Goal: Transaction & Acquisition: Purchase product/service

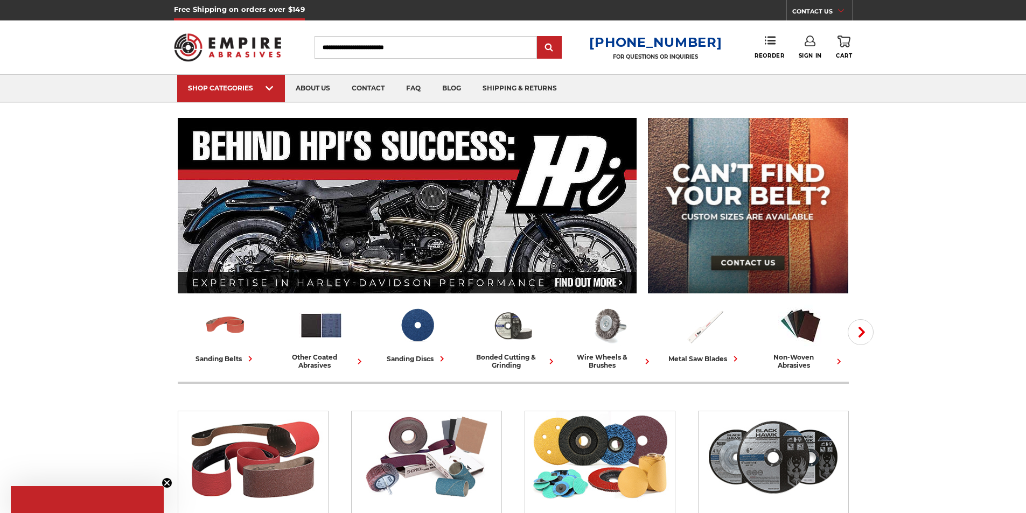
click at [375, 50] on input "Search" at bounding box center [425, 47] width 222 height 23
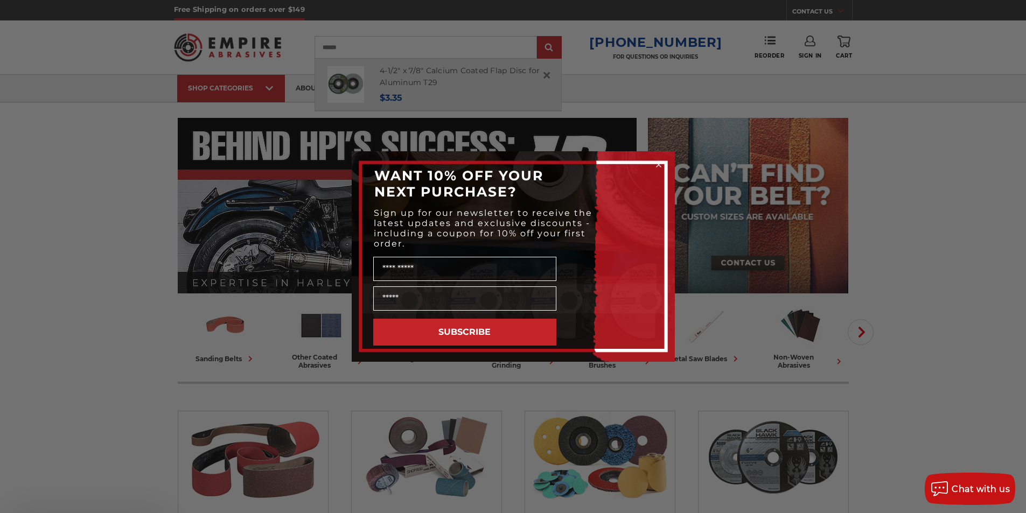
type input "******"
click at [659, 165] on circle "Close dialog" at bounding box center [658, 165] width 10 height 10
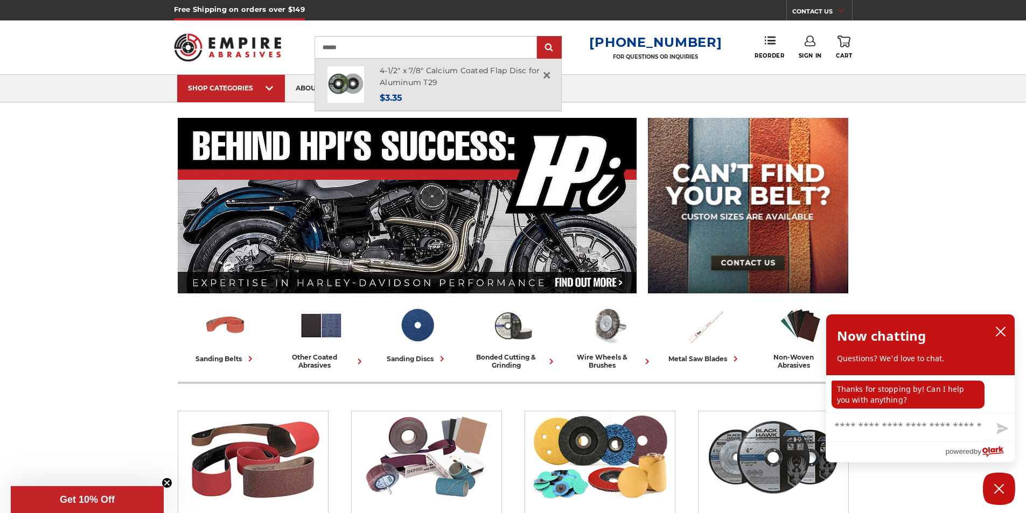
click at [364, 82] on img at bounding box center [345, 84] width 37 height 37
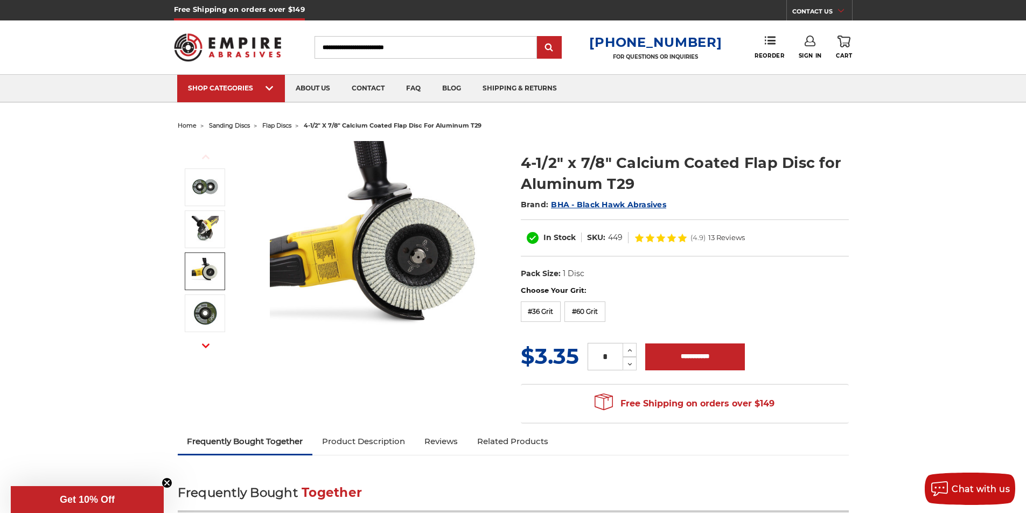
click at [387, 46] on input "Search" at bounding box center [425, 47] width 222 height 23
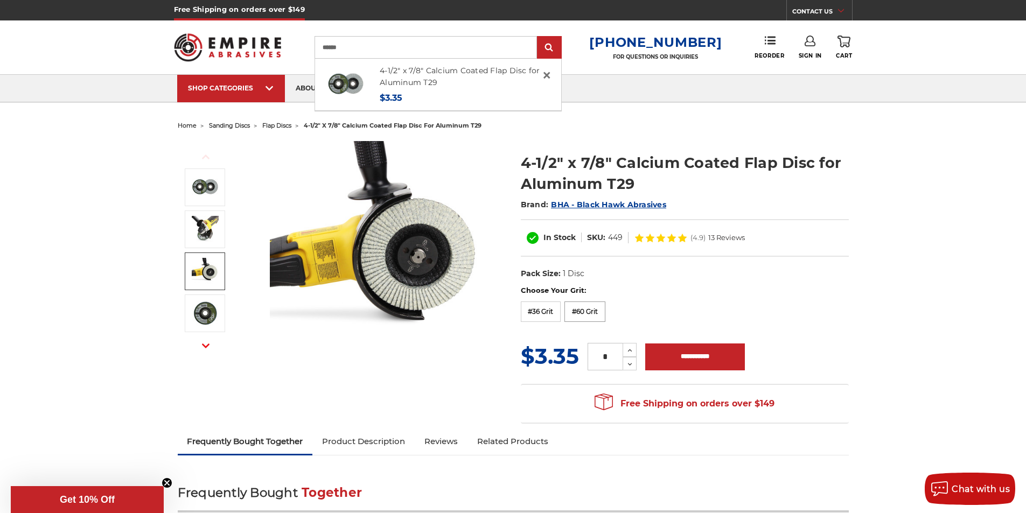
type input "******"
click at [586, 312] on label "#60 Grit" at bounding box center [584, 312] width 41 height 20
click at [551, 76] on span "×" at bounding box center [547, 75] width 10 height 21
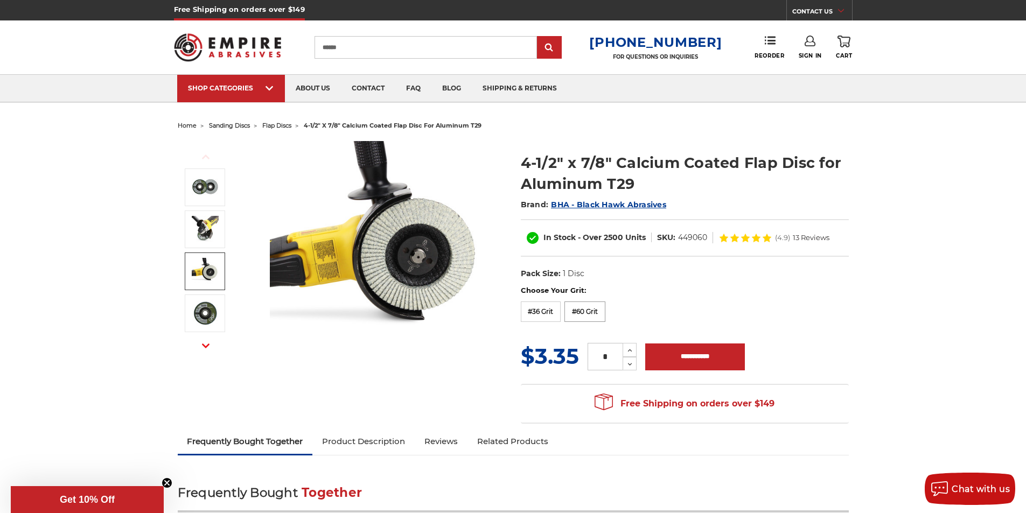
click at [587, 313] on label "#60 Grit" at bounding box center [584, 312] width 41 height 20
click at [711, 264] on dl "UPC: Pack Size: 1 Disc Size: 4-1/2" Tool: Angle Grinder Material: Ceramic stock…" at bounding box center [685, 274] width 328 height 23
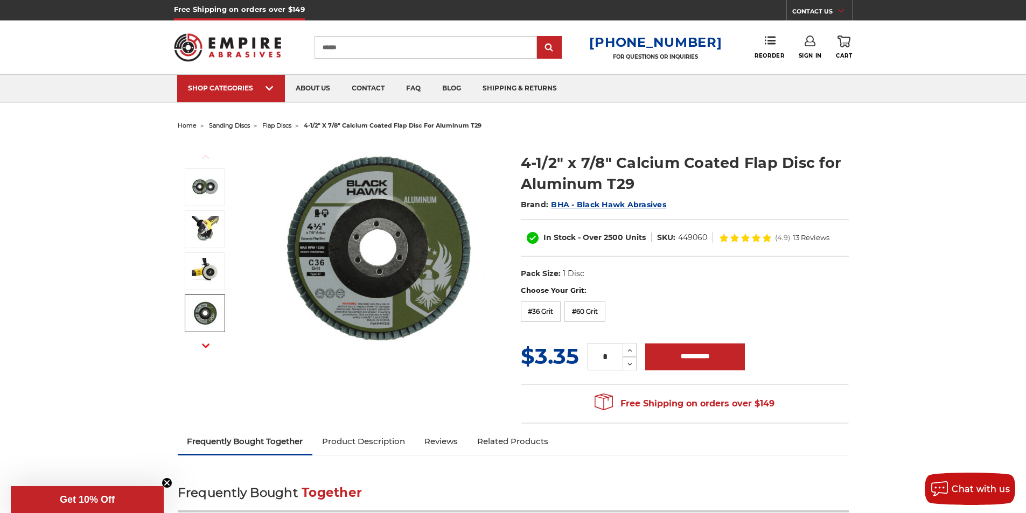
click at [206, 312] on img at bounding box center [205, 313] width 27 height 27
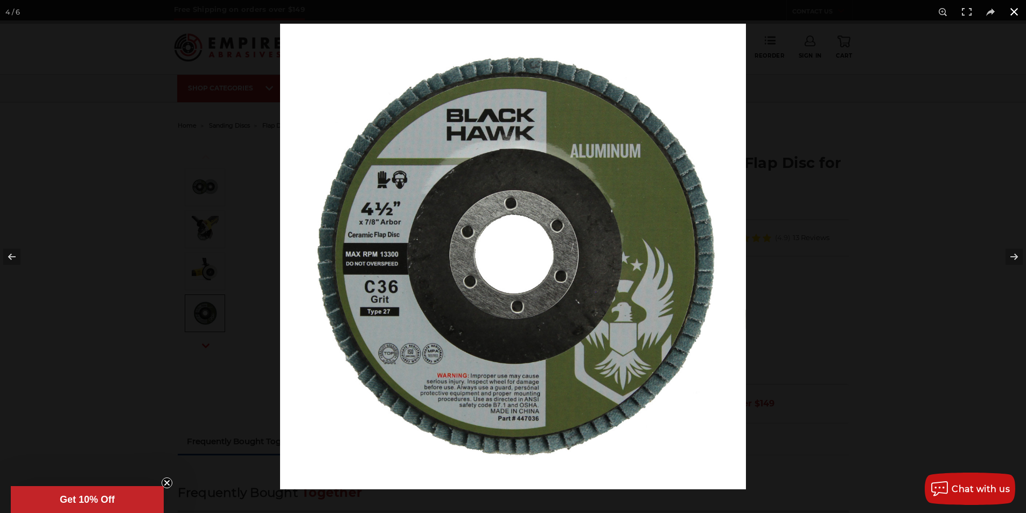
click at [1014, 11] on button at bounding box center [1014, 12] width 24 height 24
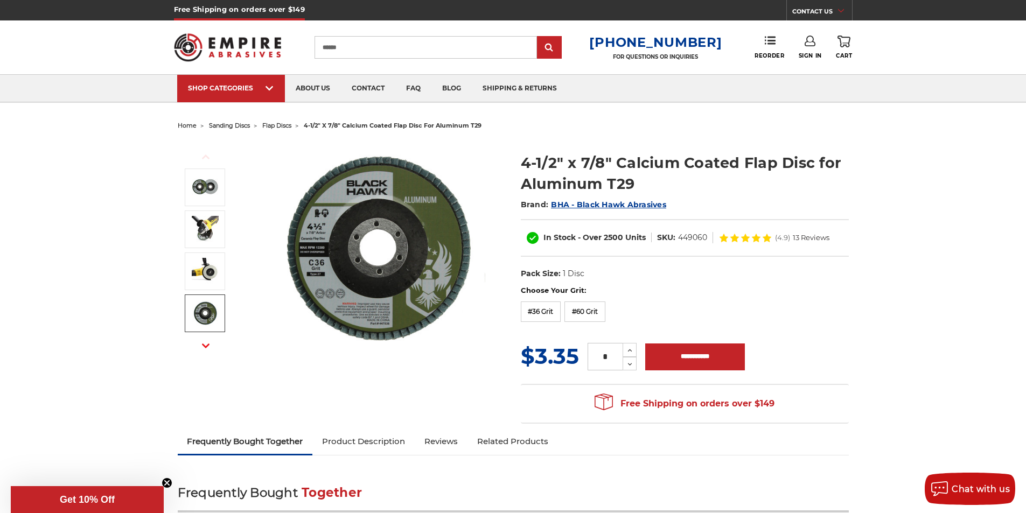
click at [651, 297] on div "Choose Your Grit: #36 Grit #40 Grit #60 Grit #80 Grit #120 Grit" at bounding box center [685, 305] width 328 height 40
click at [538, 311] on label "#36 Grit" at bounding box center [541, 312] width 40 height 20
click at [585, 310] on label "#60 Grit" at bounding box center [584, 312] width 41 height 20
click at [834, 300] on div "Choose Your Grit: #36 Grit #40 Grit #60 Grit #80 Grit #120 Grit" at bounding box center [685, 305] width 328 height 40
